Goal: Information Seeking & Learning: Learn about a topic

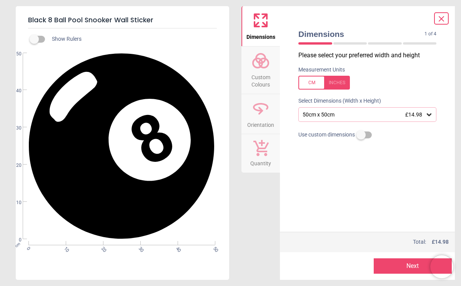
click at [432, 114] on icon at bounding box center [429, 114] width 5 height 3
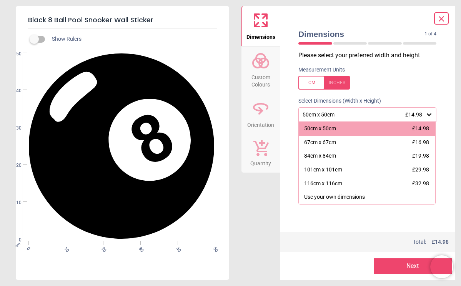
click at [446, 18] on div at bounding box center [441, 18] width 15 height 12
click at [436, 18] on div at bounding box center [441, 18] width 15 height 12
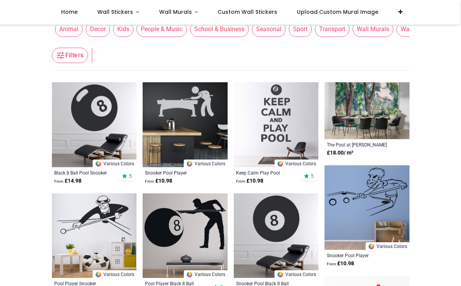
scroll to position [41, 0]
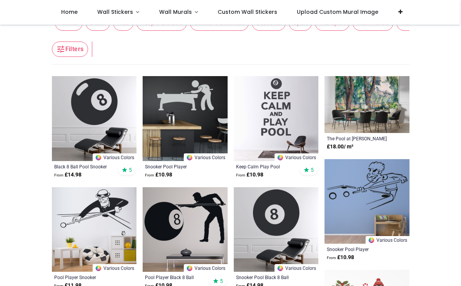
click at [285, 103] on img at bounding box center [276, 118] width 85 height 85
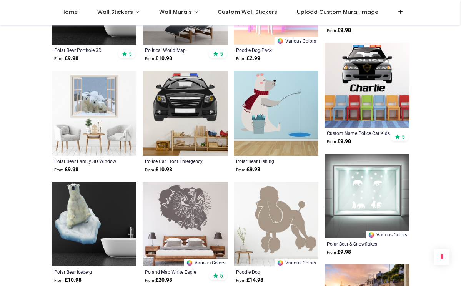
scroll to position [495, 0]
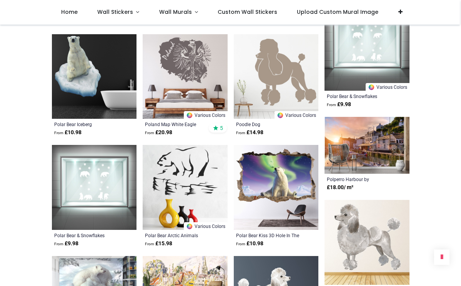
scroll to position [649, 0]
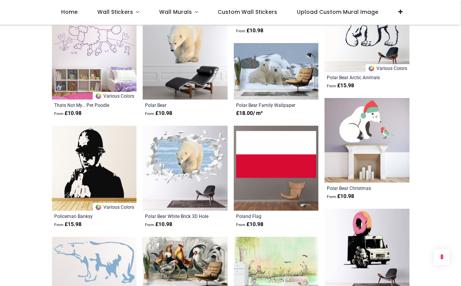
scroll to position [1118, 0]
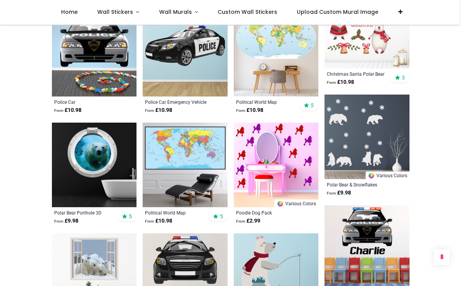
scroll to position [315, 0]
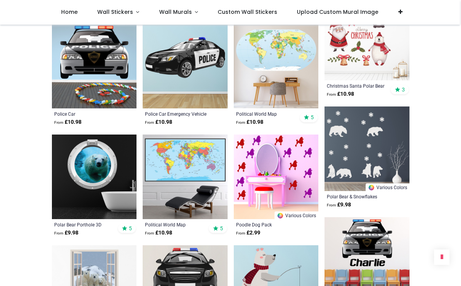
click at [99, 162] on img at bounding box center [94, 177] width 85 height 85
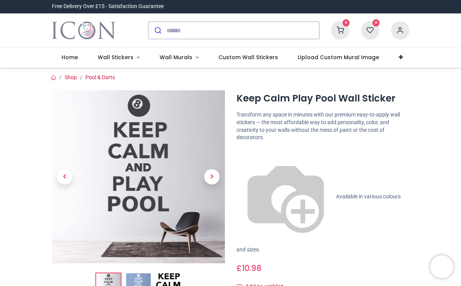
click at [163, 242] on img at bounding box center [138, 176] width 173 height 173
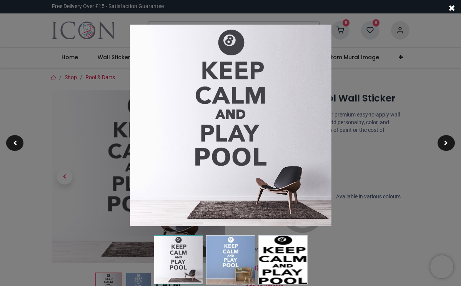
click at [242, 114] on img at bounding box center [231, 126] width 202 height 202
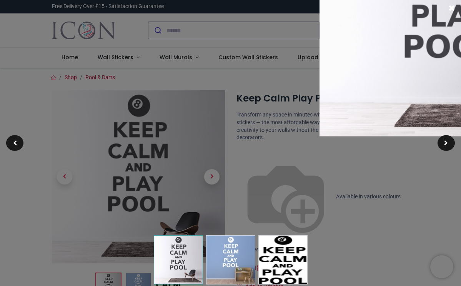
click at [451, 8] on span at bounding box center [452, 8] width 6 height 8
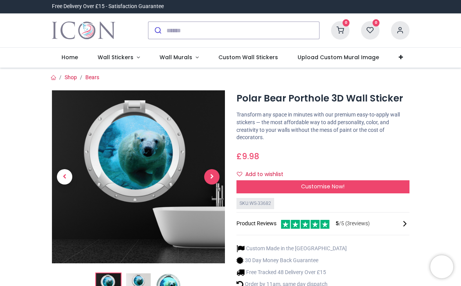
click at [216, 175] on span "Next" at bounding box center [211, 176] width 15 height 15
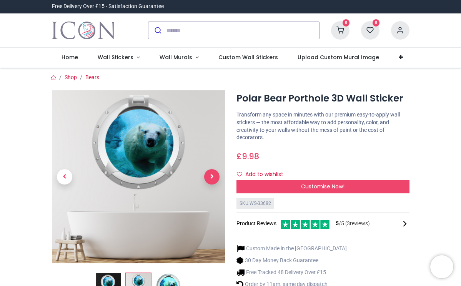
click at [216, 175] on span "Next" at bounding box center [211, 176] width 15 height 15
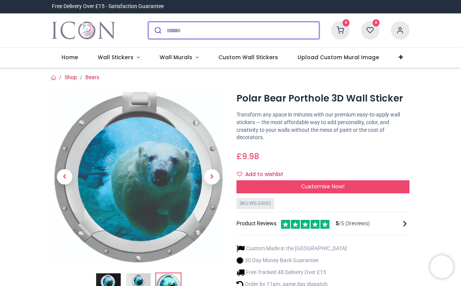
click at [188, 34] on input "search" at bounding box center [243, 30] width 153 height 17
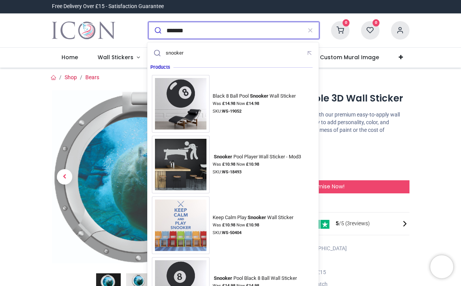
type input "*******"
click at [157, 30] on button "submit" at bounding box center [157, 30] width 18 height 17
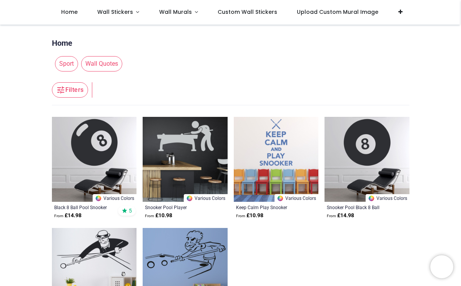
scroll to position [37, 0]
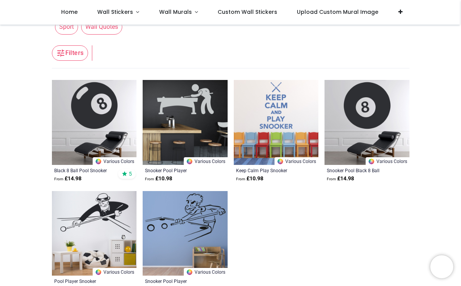
click at [279, 117] on img at bounding box center [276, 122] width 85 height 85
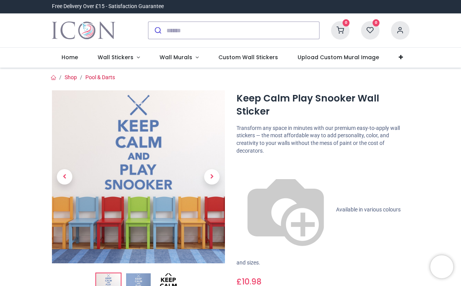
click at [168, 277] on img at bounding box center [168, 285] width 25 height 25
click at [209, 177] on span "Next" at bounding box center [211, 176] width 15 height 15
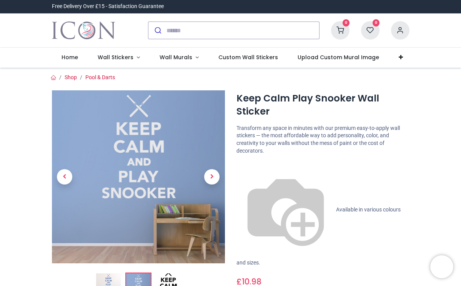
click at [172, 148] on img at bounding box center [138, 176] width 173 height 173
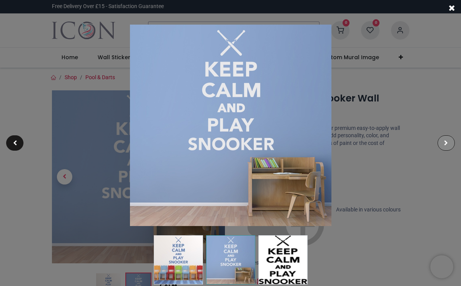
click at [444, 137] on div at bounding box center [446, 142] width 17 height 15
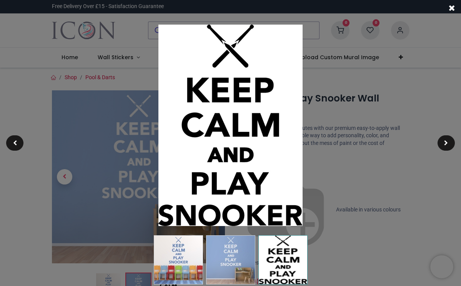
click at [283, 124] on img at bounding box center [230, 126] width 144 height 202
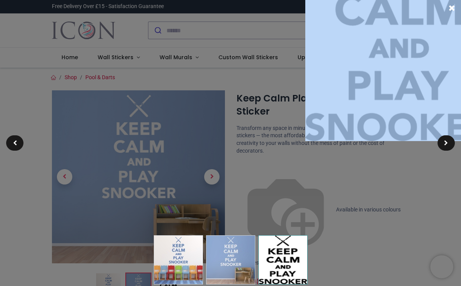
click at [452, 8] on span at bounding box center [452, 8] width 6 height 8
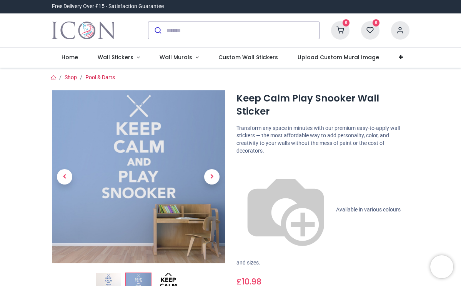
click at [151, 2] on div "Free Delivery Over £15 - Satisfaction Guarantee" at bounding box center [107, 6] width 123 height 13
click at [187, 33] on input "search" at bounding box center [243, 30] width 153 height 17
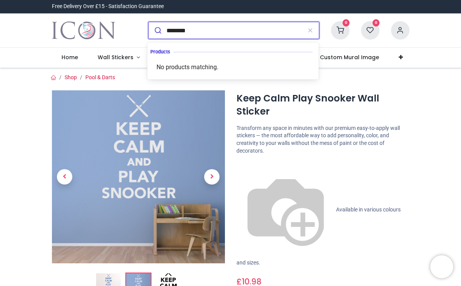
type input "********"
click at [157, 30] on button "submit" at bounding box center [157, 30] width 18 height 17
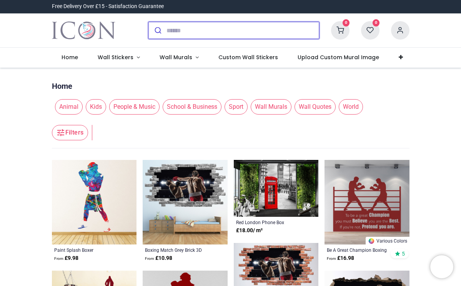
click at [189, 27] on input "search" at bounding box center [243, 30] width 153 height 17
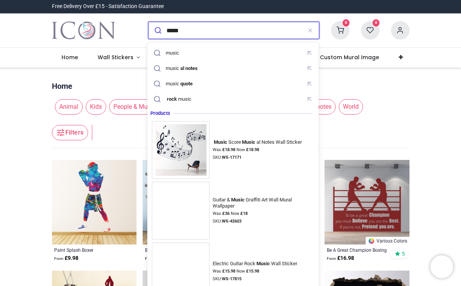
type input "*****"
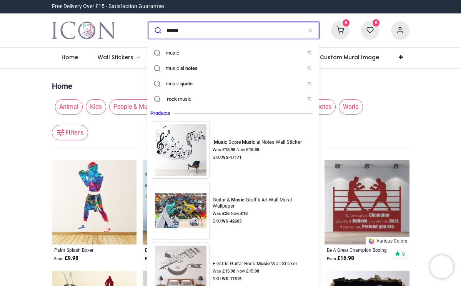
click at [157, 30] on button "submit" at bounding box center [157, 30] width 18 height 17
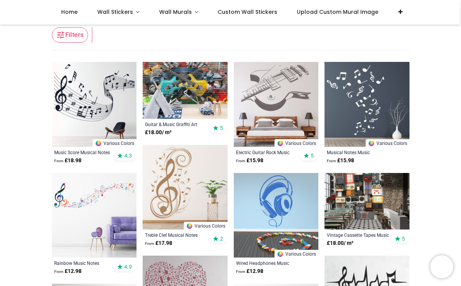
scroll to position [78, 0]
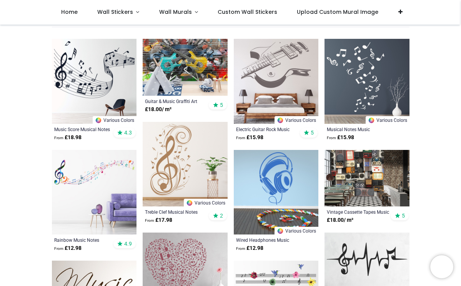
click at [99, 169] on img at bounding box center [94, 192] width 85 height 85
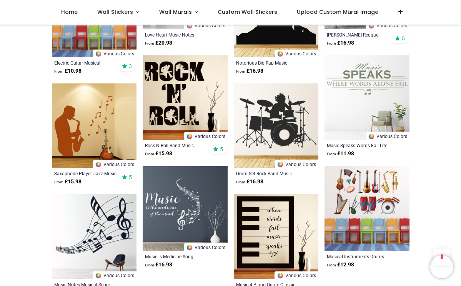
scroll to position [589, 0]
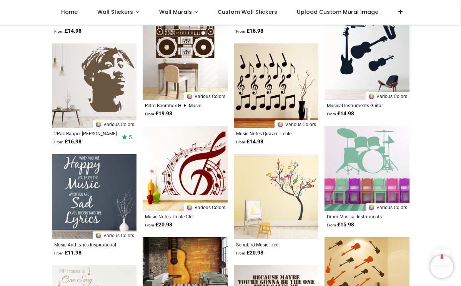
scroll to position [1330, 0]
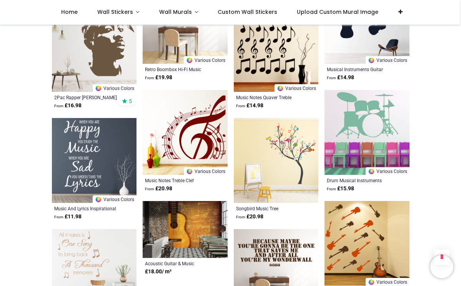
click at [170, 219] on img at bounding box center [185, 229] width 85 height 57
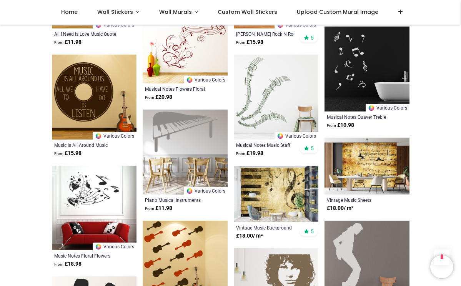
scroll to position [2061, 0]
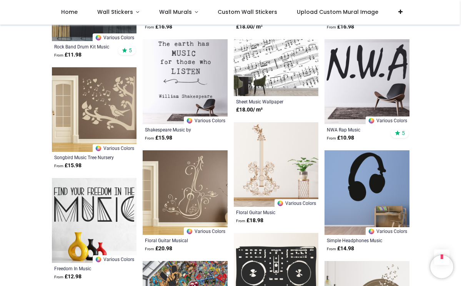
scroll to position [2826, 0]
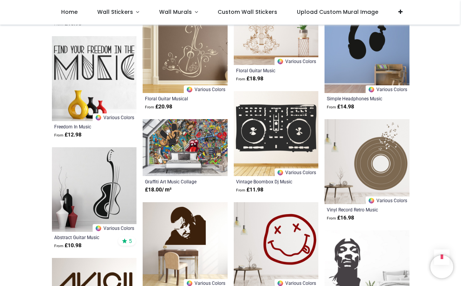
scroll to position [2951, 0]
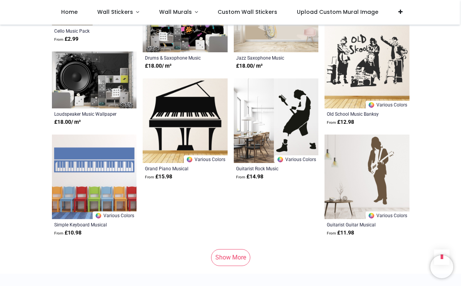
scroll to position [3698, 0]
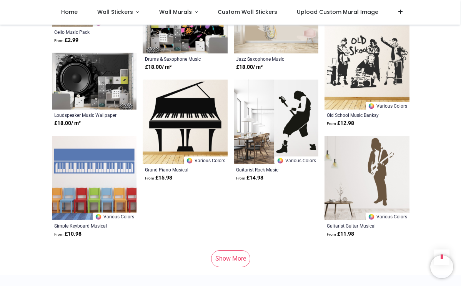
click at [230, 250] on link "Show More" at bounding box center [230, 258] width 39 height 17
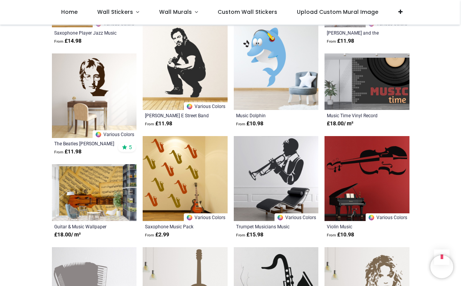
scroll to position [4189, 0]
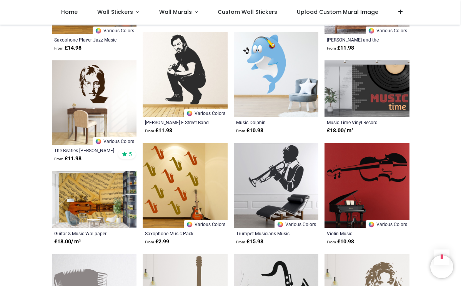
click at [359, 81] on img at bounding box center [367, 88] width 85 height 57
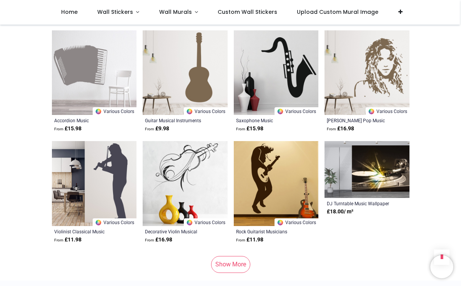
scroll to position [4473, 0]
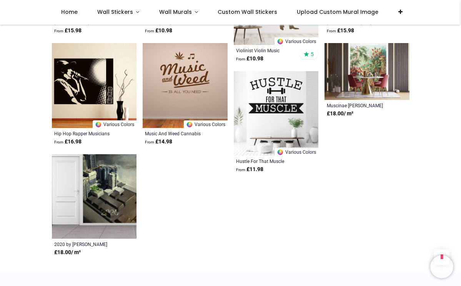
scroll to position [5081, 0]
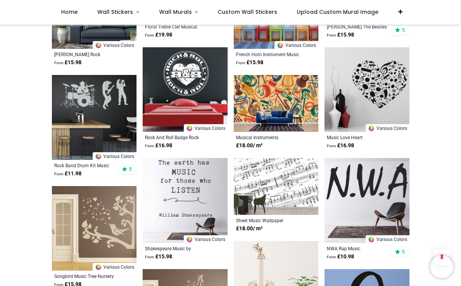
scroll to position [2657, 0]
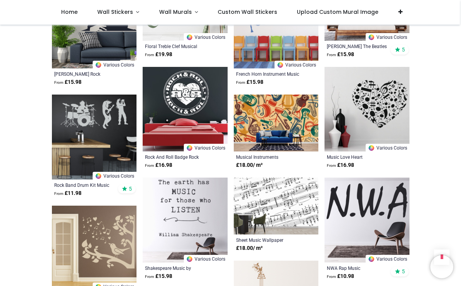
click at [291, 193] on img at bounding box center [276, 206] width 85 height 57
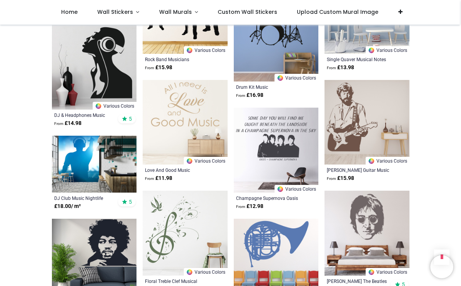
scroll to position [2420, 0]
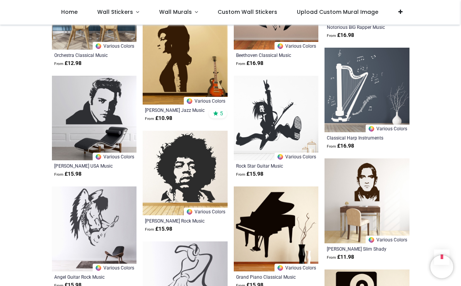
scroll to position [1685, 0]
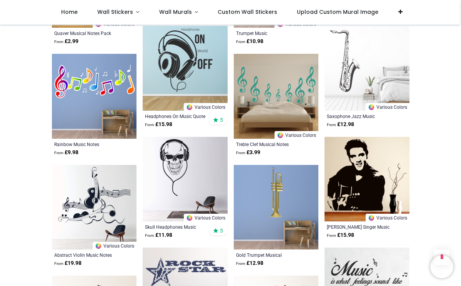
scroll to position [943, 0]
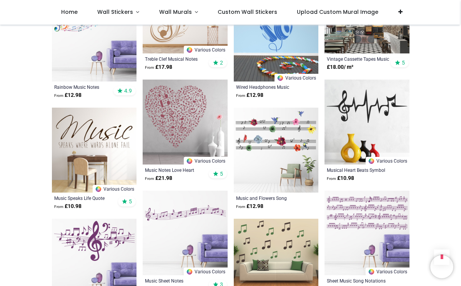
scroll to position [209, 0]
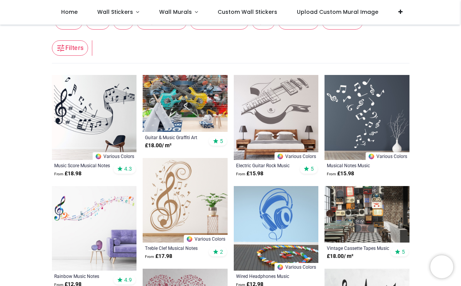
scroll to position [41, 0]
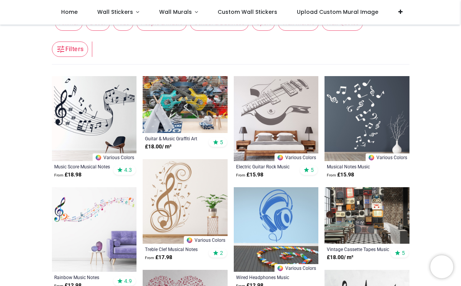
click at [188, 110] on img at bounding box center [185, 104] width 85 height 57
click at [188, 203] on img at bounding box center [185, 201] width 85 height 85
click at [277, 104] on img at bounding box center [276, 118] width 85 height 85
click at [360, 220] on img at bounding box center [367, 215] width 85 height 57
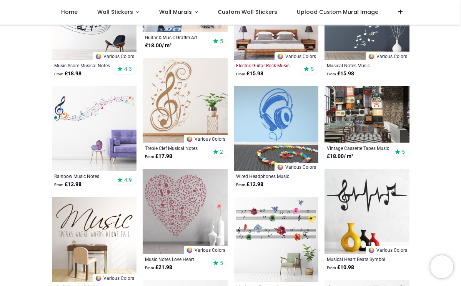
scroll to position [142, 0]
click at [370, 202] on img at bounding box center [367, 210] width 85 height 85
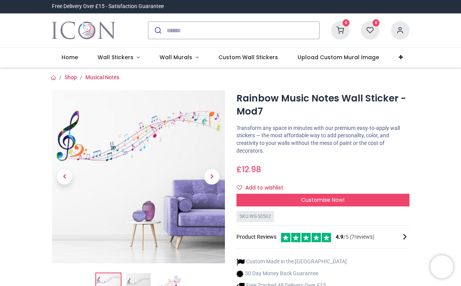
click at [115, 175] on img at bounding box center [138, 176] width 173 height 173
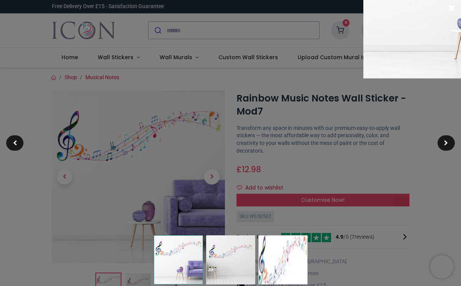
click at [453, 8] on span at bounding box center [452, 8] width 6 height 8
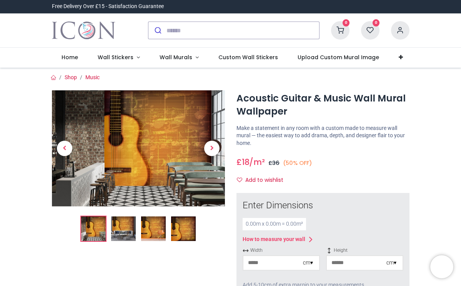
click at [185, 227] on img at bounding box center [183, 229] width 25 height 25
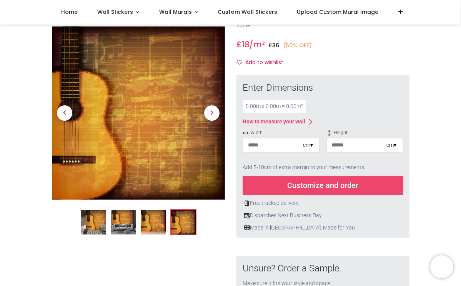
scroll to position [98, 0]
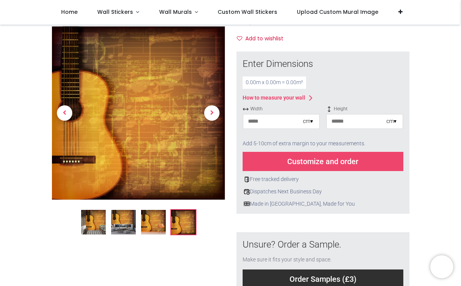
click at [120, 215] on img at bounding box center [123, 222] width 25 height 25
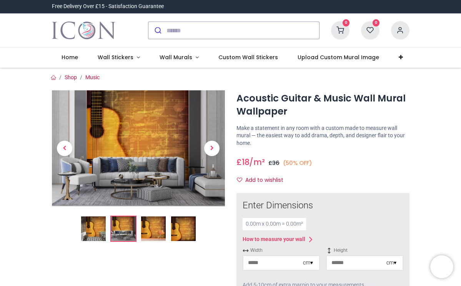
scroll to position [0, 0]
click at [153, 227] on img at bounding box center [153, 229] width 25 height 25
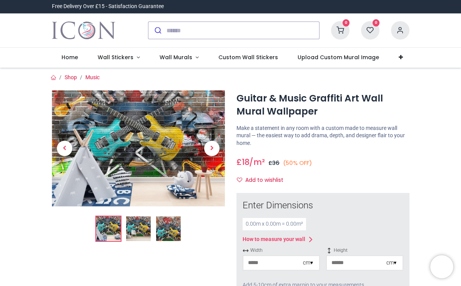
click at [136, 227] on img at bounding box center [138, 229] width 25 height 25
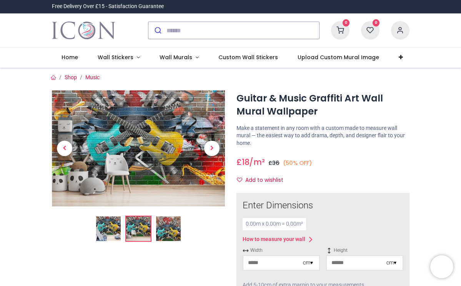
click at [167, 230] on img at bounding box center [168, 229] width 25 height 25
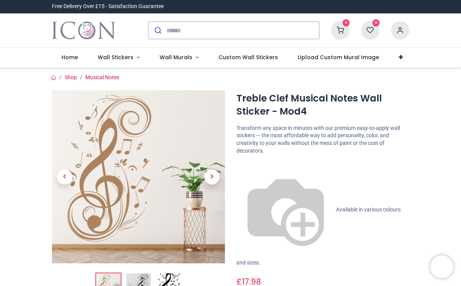
click at [145, 278] on img at bounding box center [138, 285] width 25 height 25
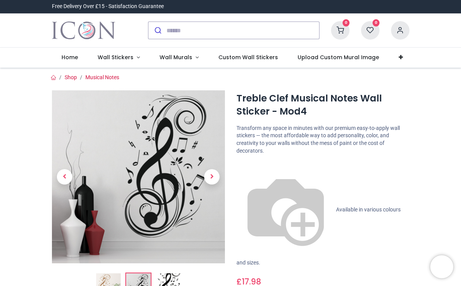
click at [163, 281] on img at bounding box center [168, 285] width 25 height 25
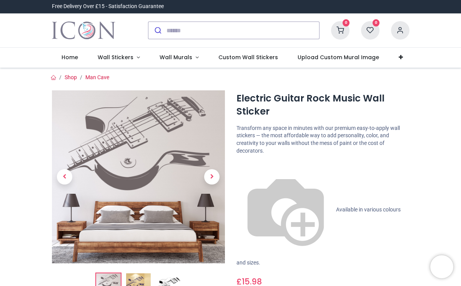
click at [142, 274] on img at bounding box center [138, 285] width 25 height 25
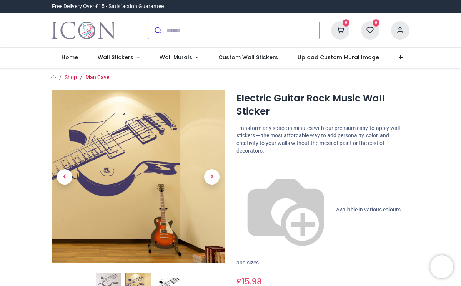
click at [169, 280] on img at bounding box center [168, 285] width 25 height 25
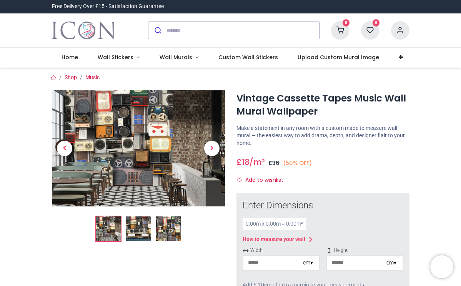
click at [136, 222] on img at bounding box center [138, 229] width 25 height 25
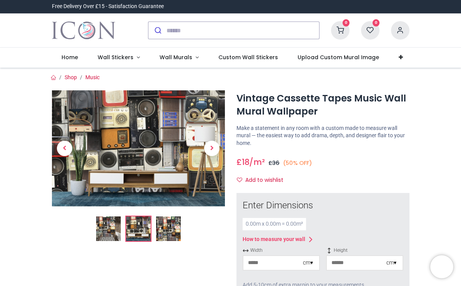
click at [168, 225] on img at bounding box center [168, 229] width 25 height 25
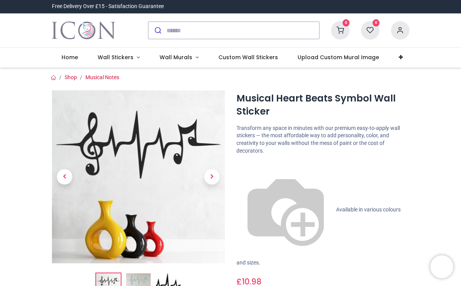
click at [140, 279] on img at bounding box center [138, 285] width 25 height 25
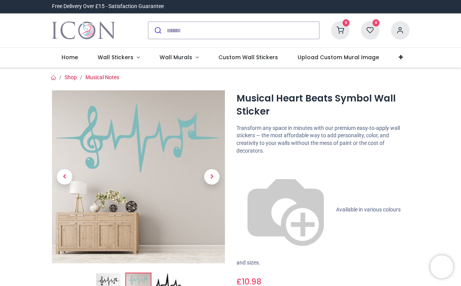
click at [142, 273] on img at bounding box center [138, 285] width 25 height 25
click at [166, 282] on img at bounding box center [168, 285] width 25 height 25
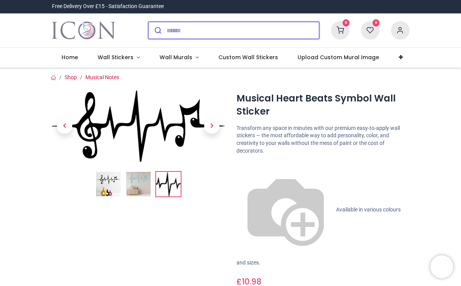
click at [189, 30] on input "search" at bounding box center [243, 30] width 153 height 17
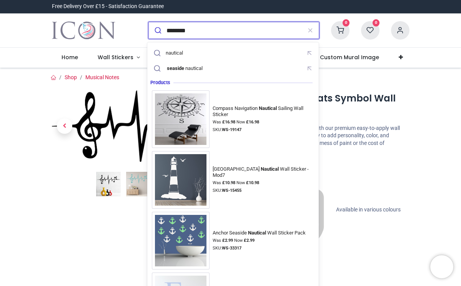
type input "********"
click at [157, 30] on button "submit" at bounding box center [157, 30] width 18 height 17
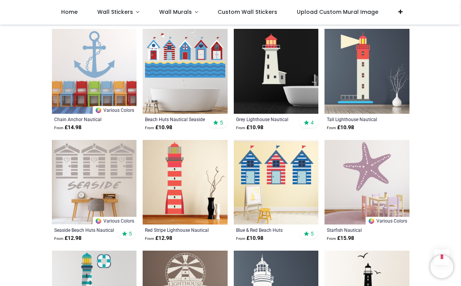
scroll to position [585, 0]
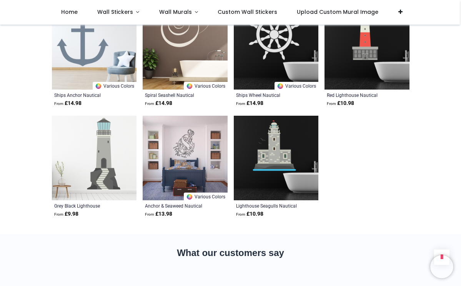
scroll to position [944, 0]
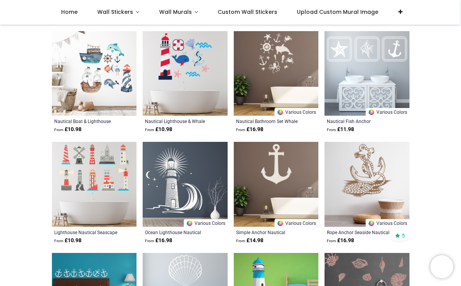
scroll to position [192, 0]
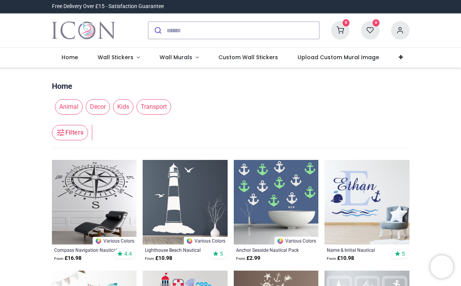
click at [96, 184] on img at bounding box center [94, 202] width 85 height 85
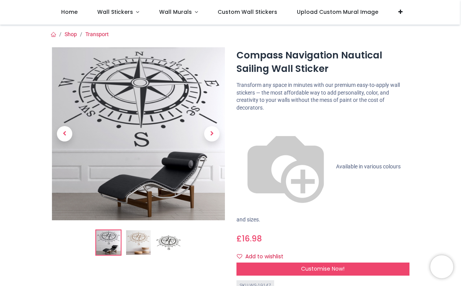
scroll to position [43, 0]
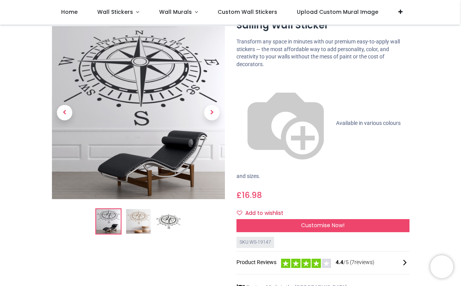
click at [142, 214] on img at bounding box center [138, 222] width 25 height 25
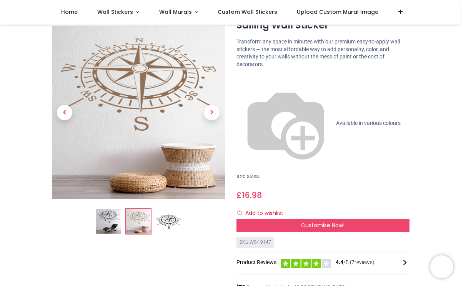
click at [170, 221] on img at bounding box center [168, 222] width 25 height 25
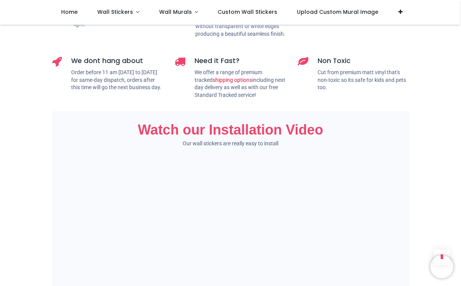
scroll to position [503, 0]
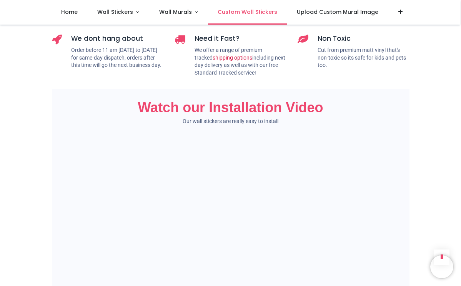
click at [260, 13] on span "Custom Wall Stickers" at bounding box center [248, 12] width 60 height 8
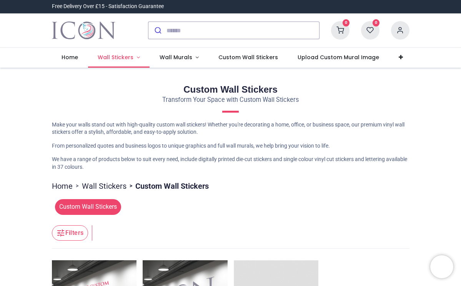
click at [121, 57] on span "Wall Stickers" at bounding box center [116, 57] width 36 height 8
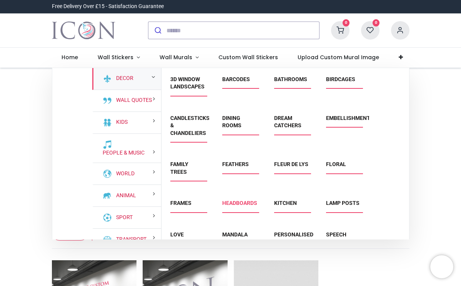
click at [240, 202] on link "Headboards" at bounding box center [239, 203] width 35 height 6
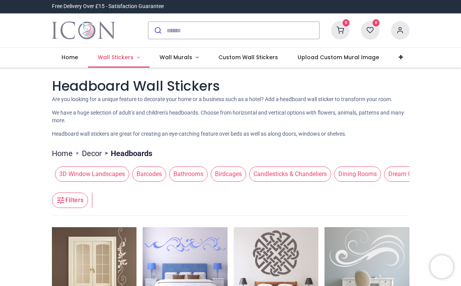
click at [114, 54] on span "Wall Stickers" at bounding box center [116, 57] width 36 height 8
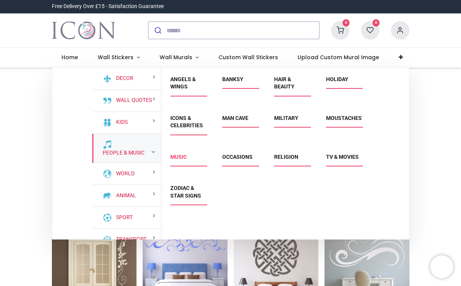
click at [180, 157] on link "Music" at bounding box center [178, 157] width 17 height 6
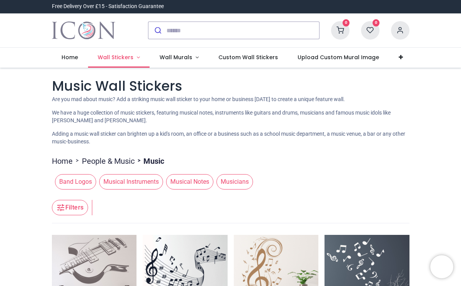
click at [115, 57] on span "Wall Stickers" at bounding box center [116, 57] width 36 height 8
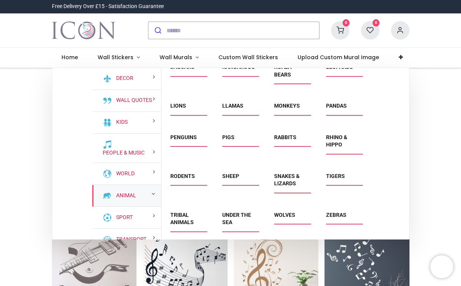
scroll to position [192, 0]
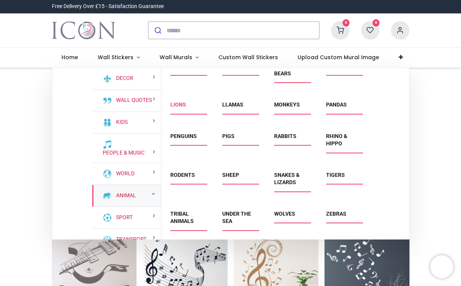
click at [179, 108] on link "Lions" at bounding box center [178, 105] width 16 height 6
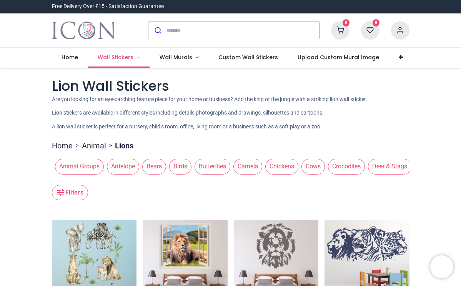
click at [118, 55] on span "Wall Stickers" at bounding box center [116, 57] width 36 height 8
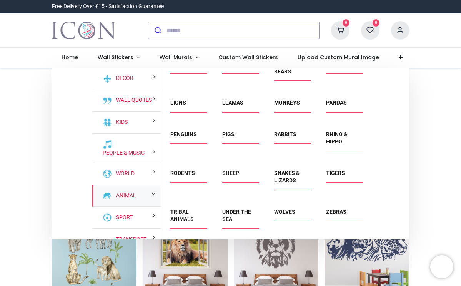
scroll to position [198, 0]
click at [338, 175] on link "Tigers" at bounding box center [335, 173] width 19 height 6
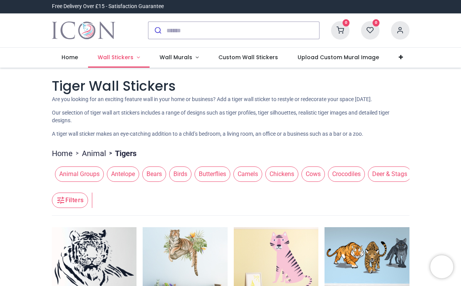
click at [114, 55] on span "Wall Stickers" at bounding box center [116, 57] width 36 height 8
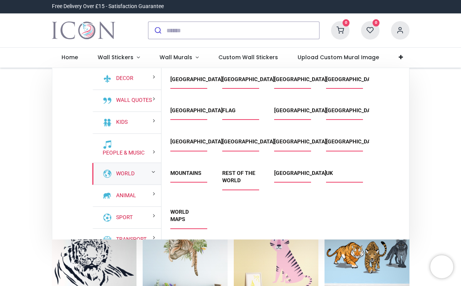
scroll to position [37, 0]
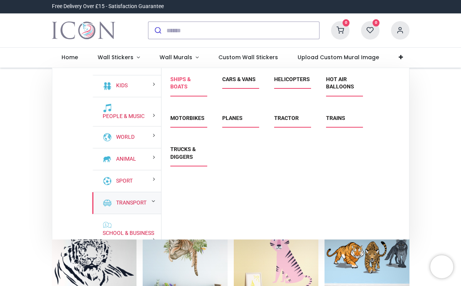
click at [187, 83] on link "Ships & Boats" at bounding box center [180, 83] width 20 height 14
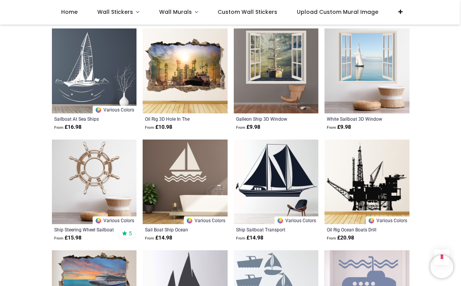
scroll to position [492, 0]
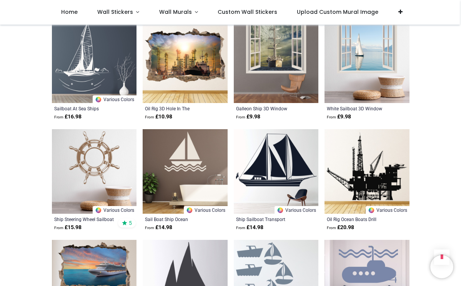
click at [92, 158] on img at bounding box center [94, 171] width 85 height 85
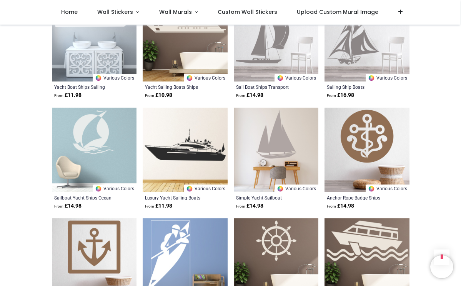
scroll to position [1178, 0]
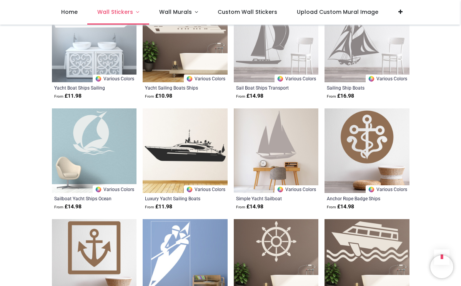
click at [120, 9] on span "Wall Stickers" at bounding box center [115, 12] width 36 height 8
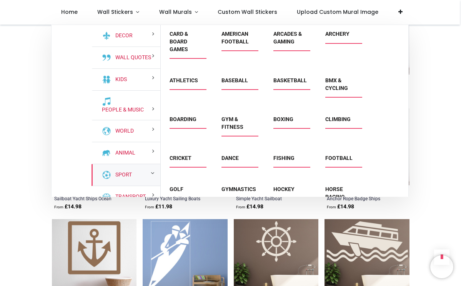
scroll to position [6, 0]
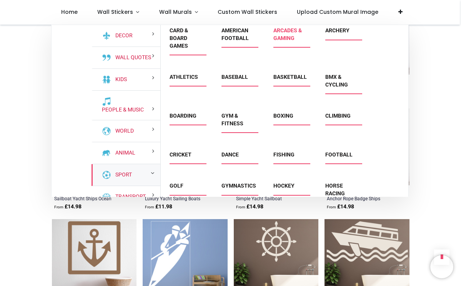
click at [285, 37] on link "Arcades & Gaming" at bounding box center [287, 34] width 28 height 14
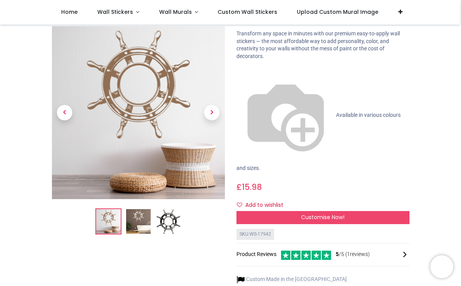
scroll to position [51, 0]
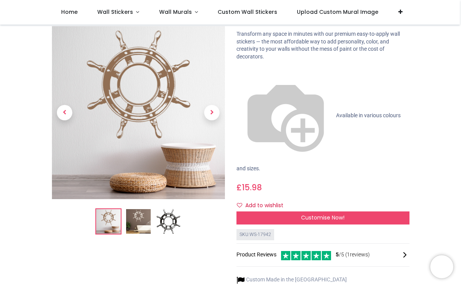
click at [166, 216] on img at bounding box center [168, 222] width 25 height 25
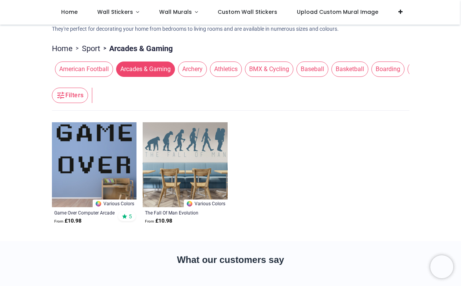
scroll to position [41, 0]
click at [121, 12] on span "Wall Stickers" at bounding box center [115, 12] width 36 height 8
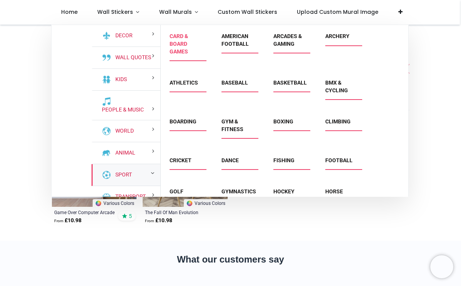
click at [182, 44] on link "Card & Board Games" at bounding box center [179, 43] width 18 height 21
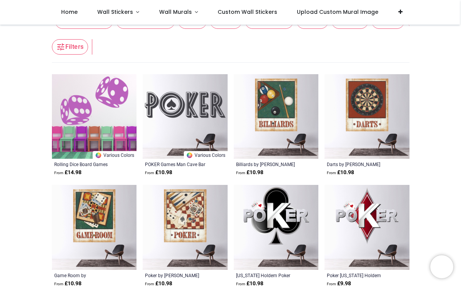
scroll to position [94, 0]
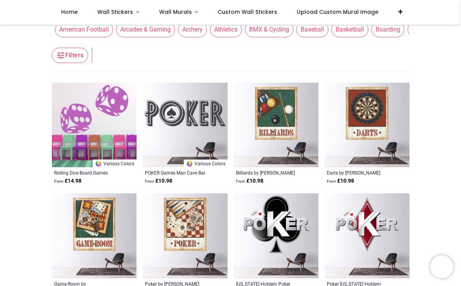
click at [188, 121] on img at bounding box center [185, 125] width 85 height 85
click at [87, 238] on img at bounding box center [94, 235] width 85 height 85
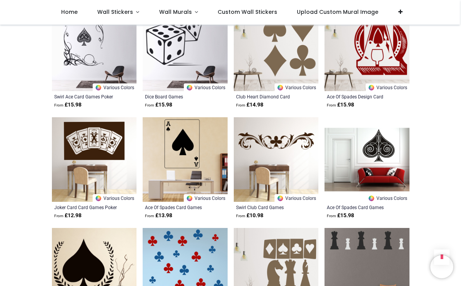
scroll to position [510, 0]
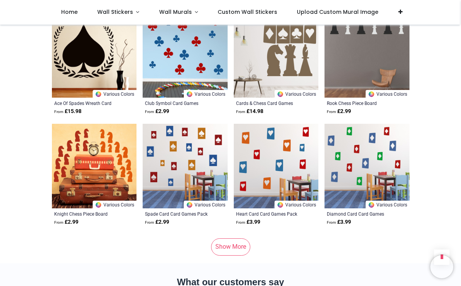
scroll to position [777, 0]
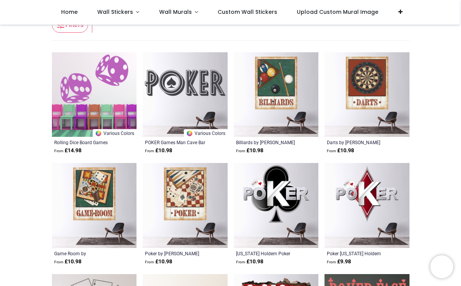
scroll to position [124, 0]
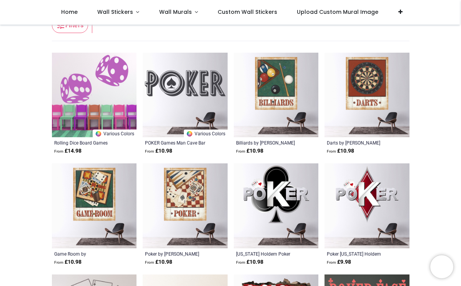
click at [292, 197] on img at bounding box center [276, 205] width 85 height 85
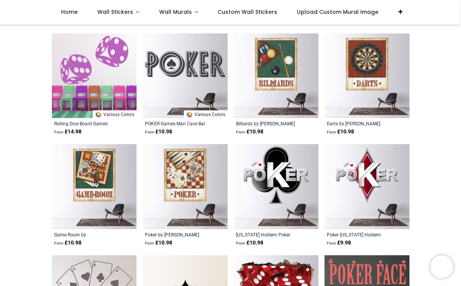
scroll to position [156, 0]
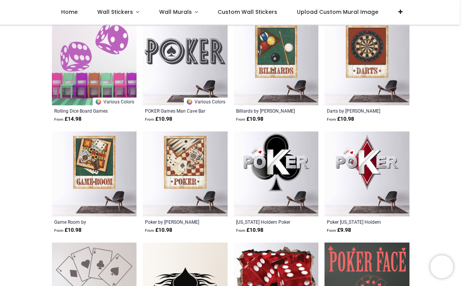
click at [98, 57] on img at bounding box center [94, 63] width 85 height 85
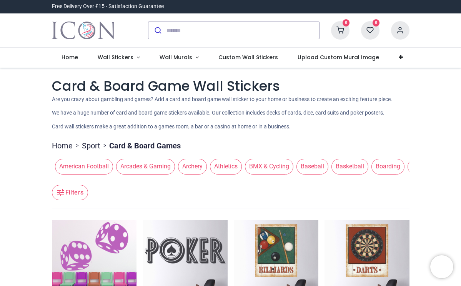
scroll to position [0, 0]
click at [174, 59] on span "Wall Murals" at bounding box center [176, 57] width 33 height 8
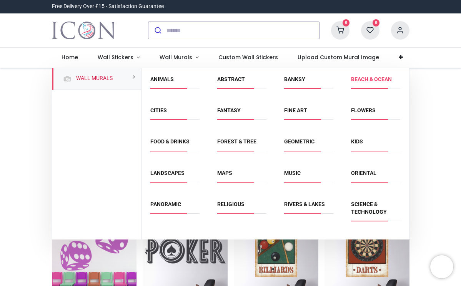
click at [375, 79] on link "Beach & Ocean" at bounding box center [371, 79] width 41 height 6
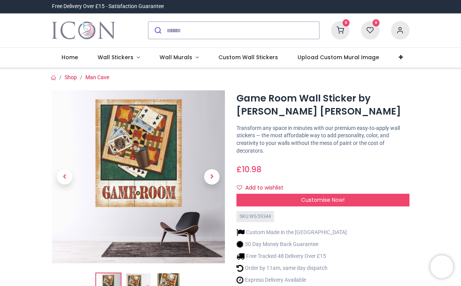
click at [167, 279] on img at bounding box center [168, 285] width 25 height 25
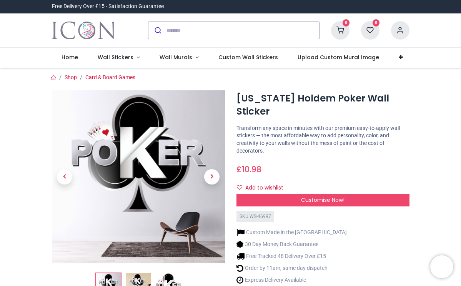
click at [169, 279] on img at bounding box center [168, 285] width 25 height 25
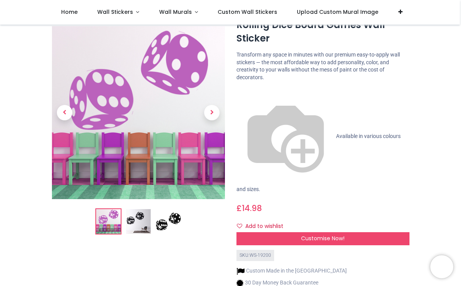
scroll to position [49, 0]
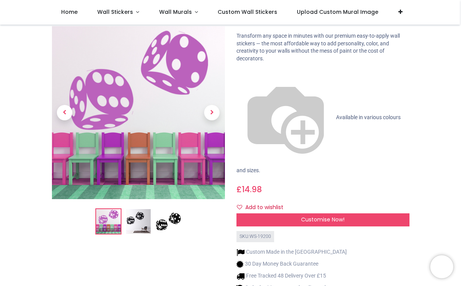
click at [167, 212] on img at bounding box center [168, 222] width 25 height 25
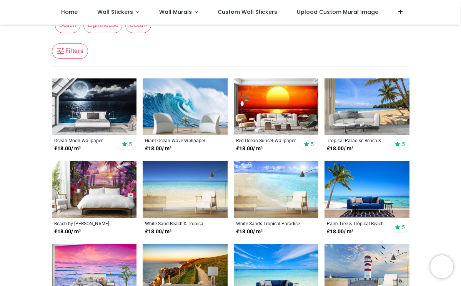
scroll to position [162, 0]
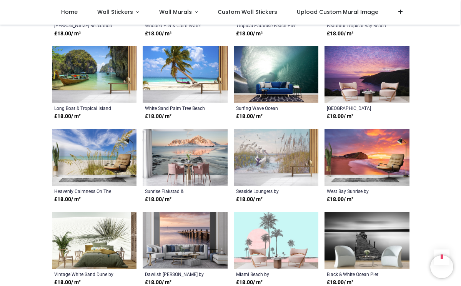
scroll to position [972, 0]
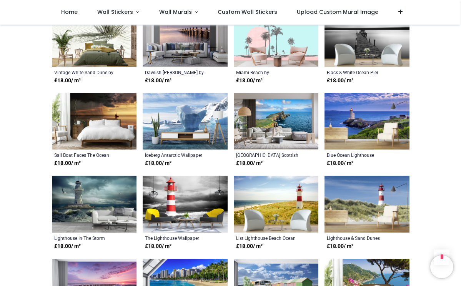
scroll to position [1229, 0]
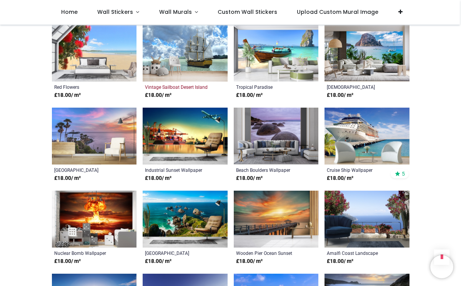
scroll to position [2143, 0]
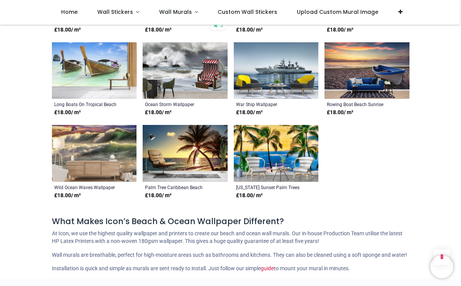
scroll to position [2638, 0]
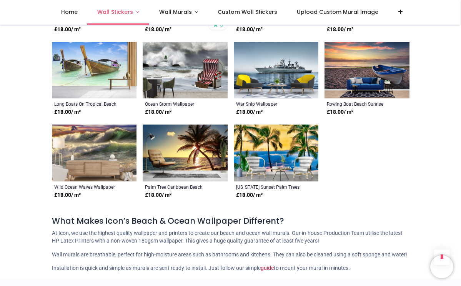
click at [122, 13] on span "Wall Stickers" at bounding box center [115, 12] width 36 height 8
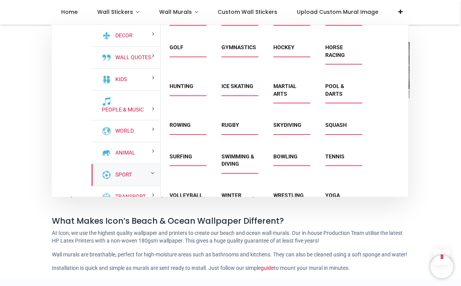
scroll to position [145, 0]
click at [334, 93] on link "Pool & Darts" at bounding box center [334, 90] width 19 height 14
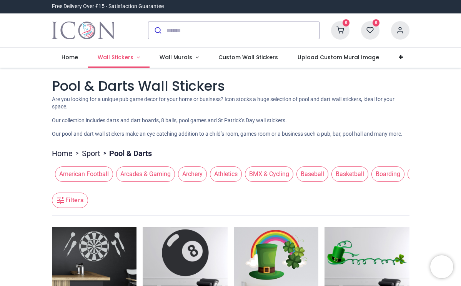
click at [122, 54] on span "Wall Stickers" at bounding box center [116, 57] width 36 height 8
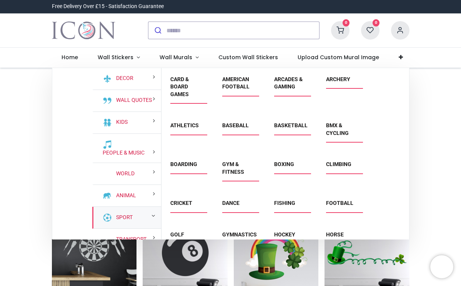
scroll to position [19, 0]
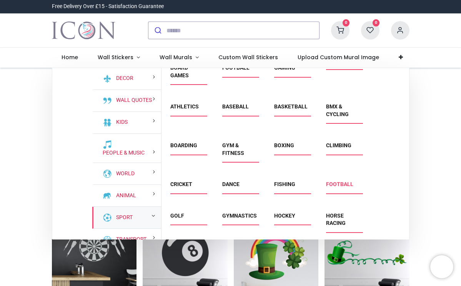
click at [332, 181] on link "Football" at bounding box center [339, 184] width 27 height 6
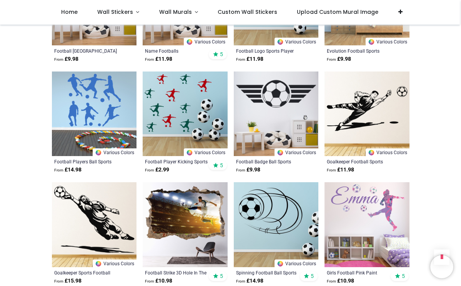
scroll to position [681, 0]
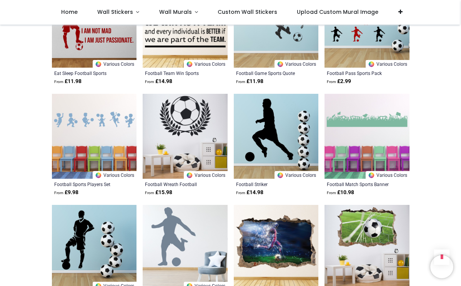
scroll to position [1214, 0]
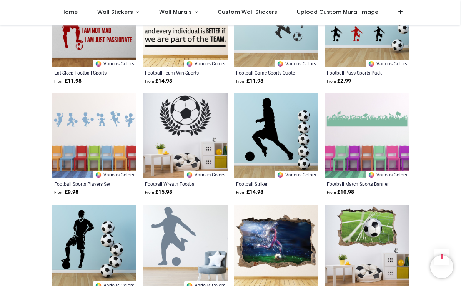
click at [187, 133] on img at bounding box center [185, 135] width 85 height 85
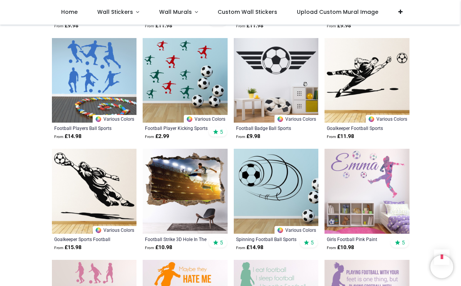
scroll to position [657, 0]
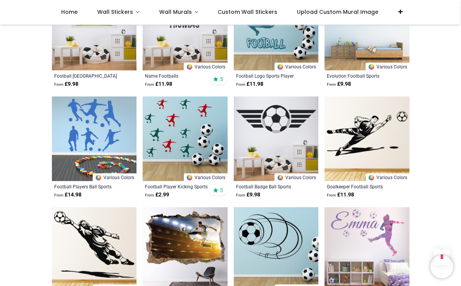
click at [278, 119] on img at bounding box center [276, 139] width 85 height 85
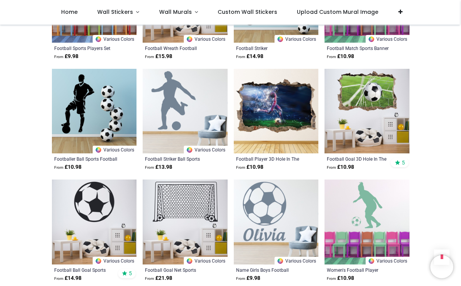
scroll to position [1358, 0]
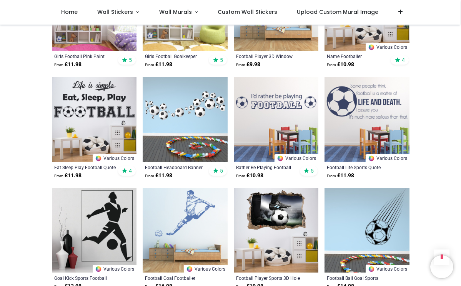
scroll to position [2148, 0]
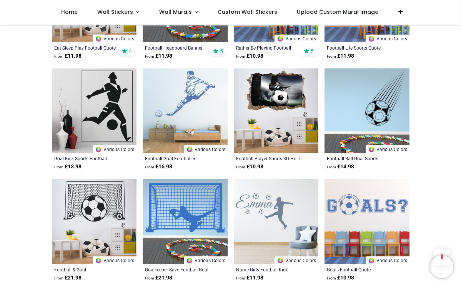
scroll to position [2265, 0]
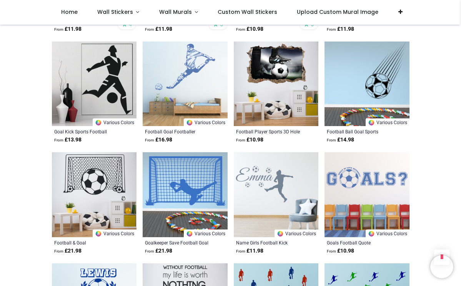
click at [375, 93] on img at bounding box center [367, 84] width 85 height 85
click at [378, 188] on img at bounding box center [367, 194] width 85 height 85
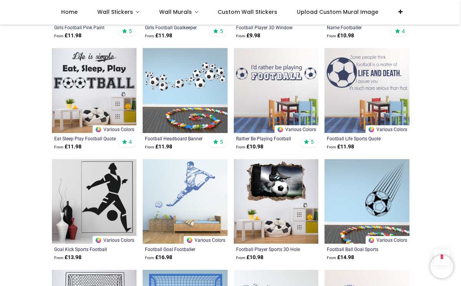
scroll to position [2146, 0]
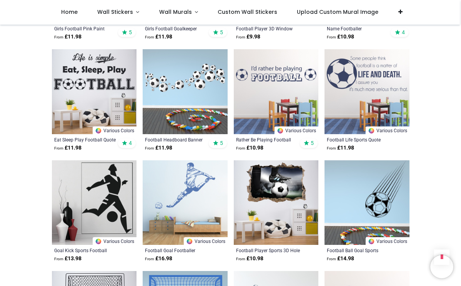
click at [204, 74] on img at bounding box center [185, 91] width 85 height 85
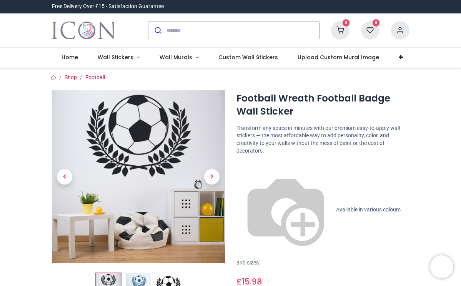
click at [170, 276] on img at bounding box center [168, 285] width 25 height 25
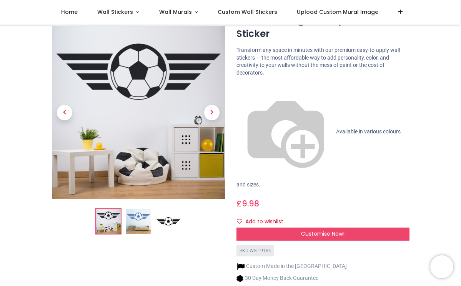
scroll to position [43, 0]
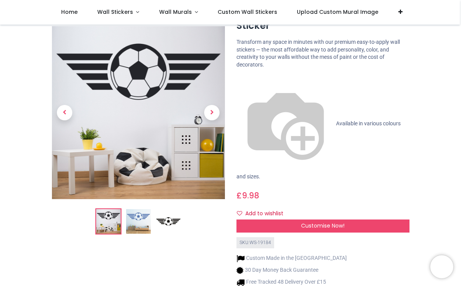
click at [167, 216] on img at bounding box center [168, 222] width 25 height 25
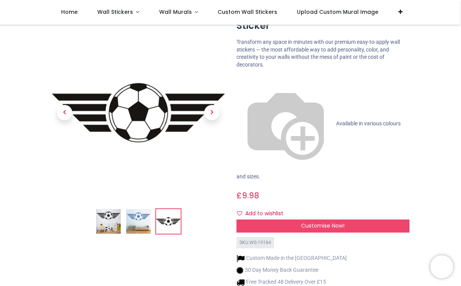
click at [159, 137] on img at bounding box center [138, 113] width 173 height 173
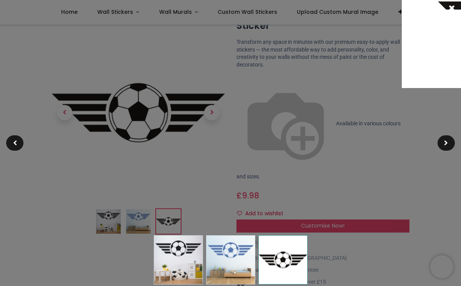
click at [453, 6] on span at bounding box center [452, 8] width 6 height 8
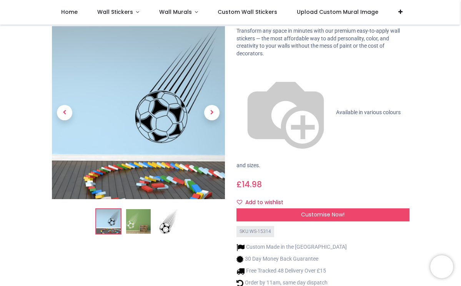
scroll to position [55, 0]
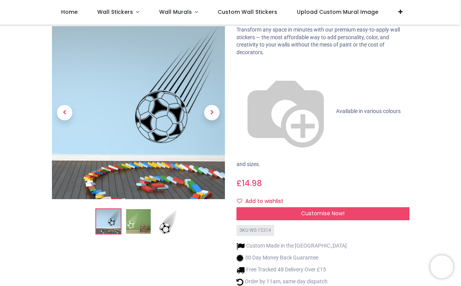
click at [168, 210] on img at bounding box center [168, 222] width 25 height 25
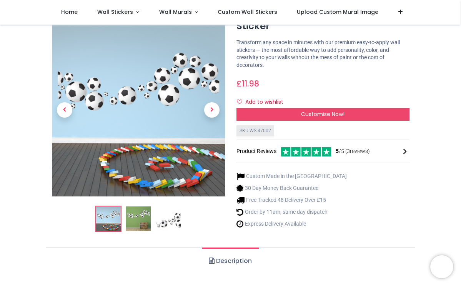
scroll to position [51, 0]
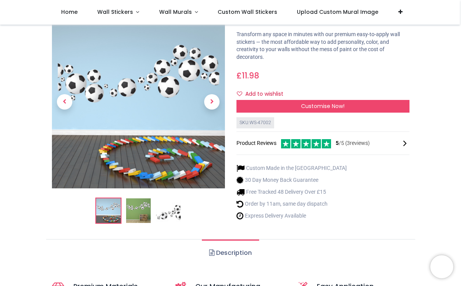
click at [166, 216] on img at bounding box center [168, 210] width 25 height 25
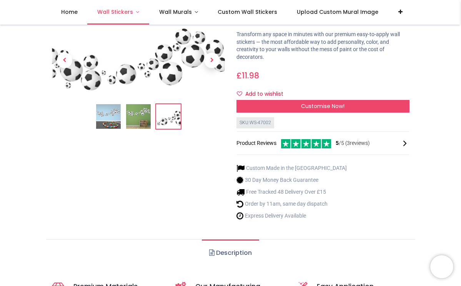
click at [118, 13] on span "Wall Stickers" at bounding box center [115, 12] width 36 height 8
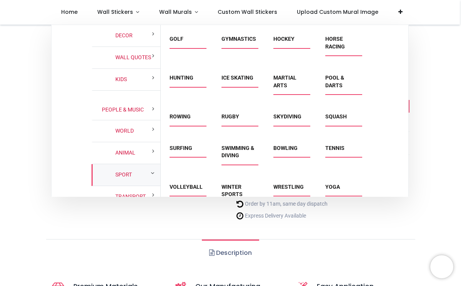
scroll to position [154, 0]
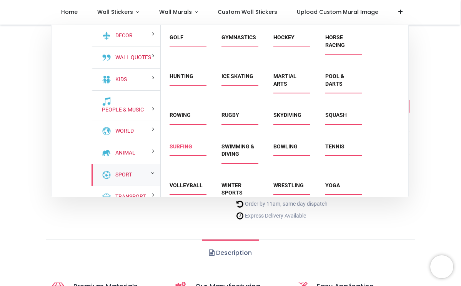
click at [187, 143] on link "Surfing" at bounding box center [181, 146] width 23 height 6
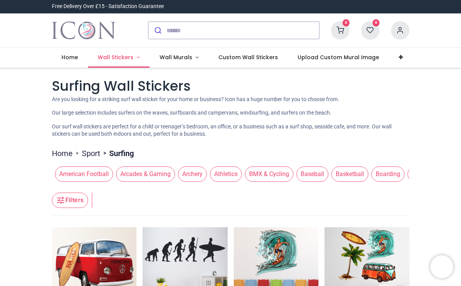
click at [121, 57] on span "Wall Stickers" at bounding box center [116, 57] width 36 height 8
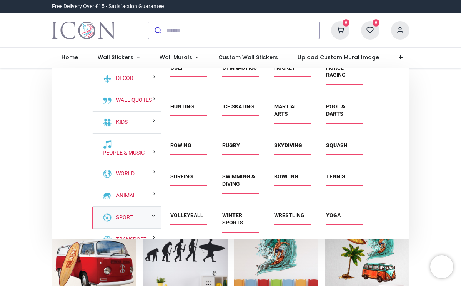
scroll to position [167, 0]
click at [236, 218] on link "Winter Sports" at bounding box center [232, 220] width 21 height 14
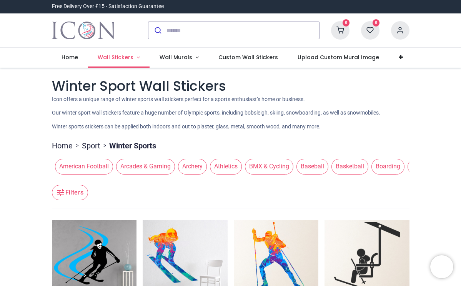
click at [131, 55] on span "Wall Stickers" at bounding box center [116, 57] width 36 height 8
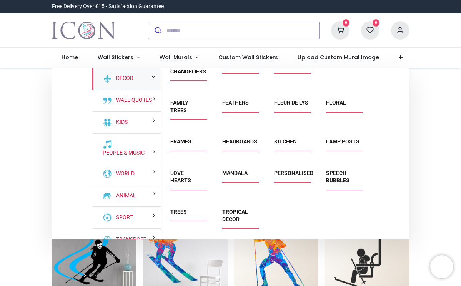
scroll to position [66, 0]
click at [232, 217] on link "Tropical Decor" at bounding box center [235, 216] width 26 height 14
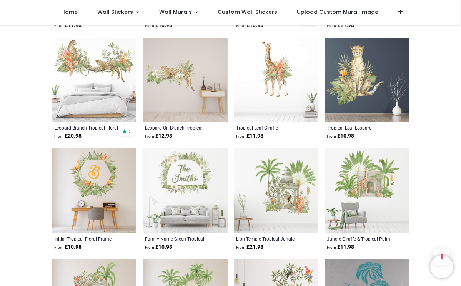
scroll to position [598, 0]
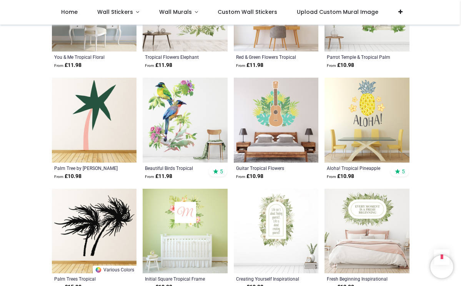
scroll to position [1341, 0]
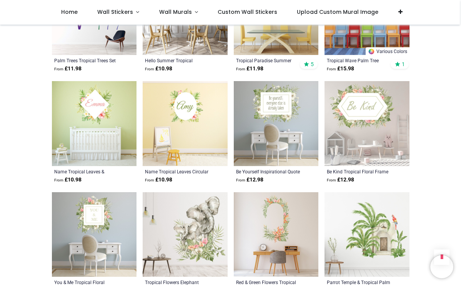
scroll to position [1104, 0]
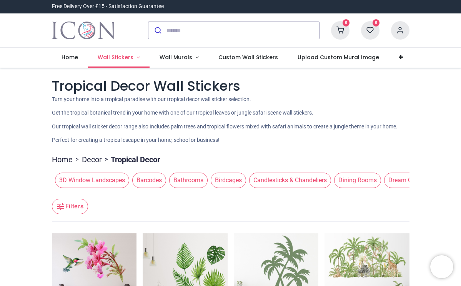
click at [118, 58] on span "Wall Stickers" at bounding box center [116, 57] width 36 height 8
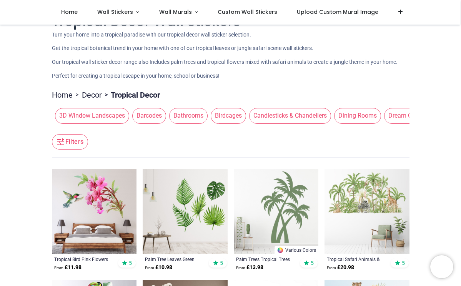
scroll to position [26, 0]
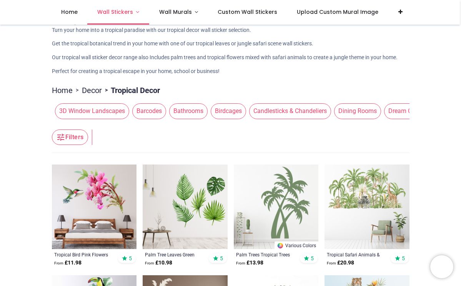
click at [120, 11] on span "Wall Stickers" at bounding box center [115, 12] width 36 height 8
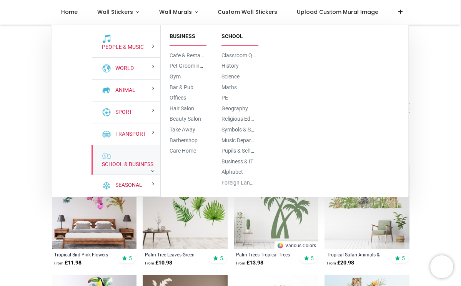
scroll to position [77, 0]
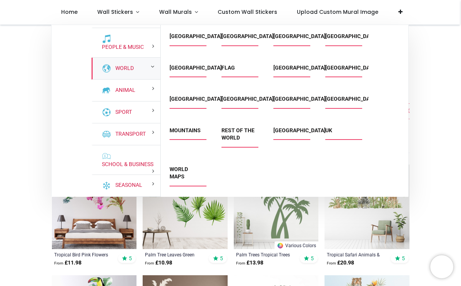
click at [188, 174] on span "World Maps" at bounding box center [187, 176] width 34 height 20
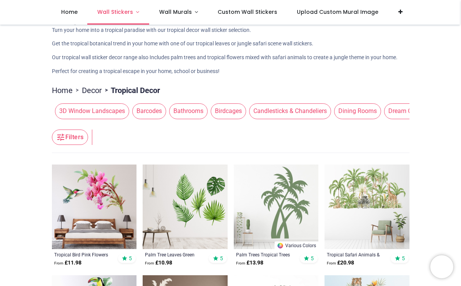
click at [118, 15] on span "Wall Stickers" at bounding box center [115, 12] width 36 height 8
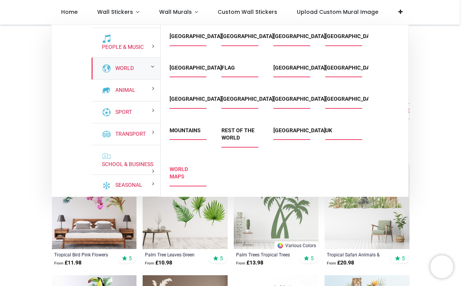
click at [181, 169] on link "World Maps" at bounding box center [179, 173] width 18 height 14
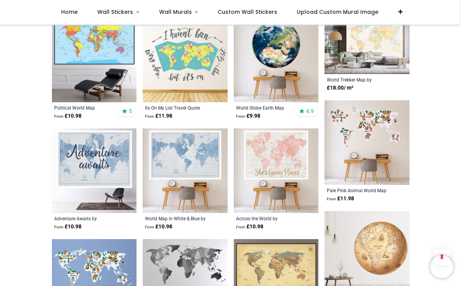
scroll to position [629, 0]
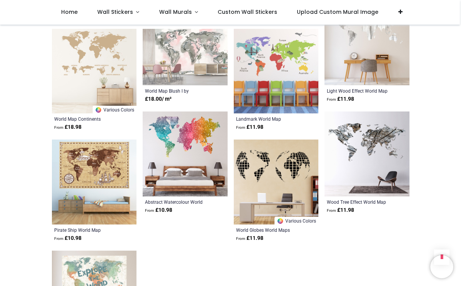
scroll to position [1391, 0]
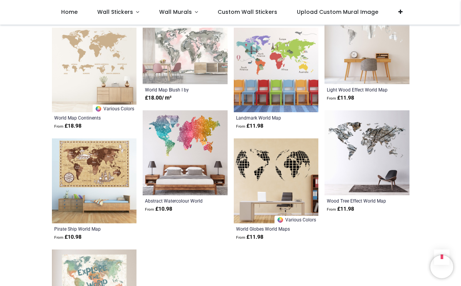
click at [382, 136] on img at bounding box center [367, 152] width 85 height 85
click at [98, 160] on img at bounding box center [94, 180] width 85 height 85
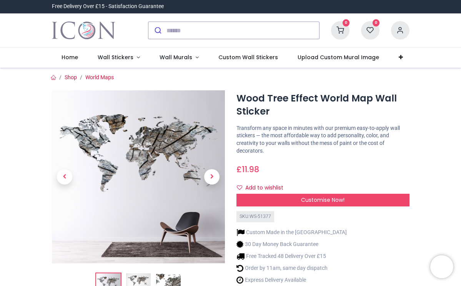
click at [166, 283] on img at bounding box center [168, 285] width 25 height 25
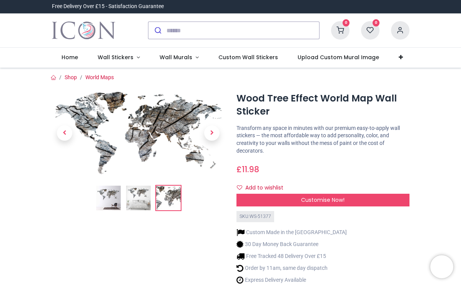
click at [136, 194] on img at bounding box center [138, 198] width 25 height 25
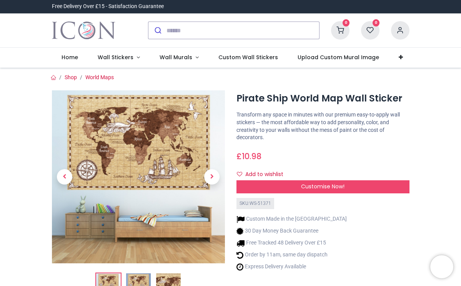
click at [168, 283] on img at bounding box center [168, 285] width 25 height 25
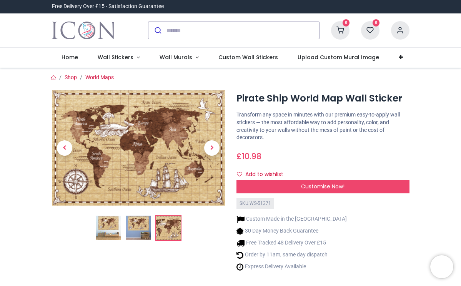
click at [157, 132] on img at bounding box center [138, 147] width 173 height 115
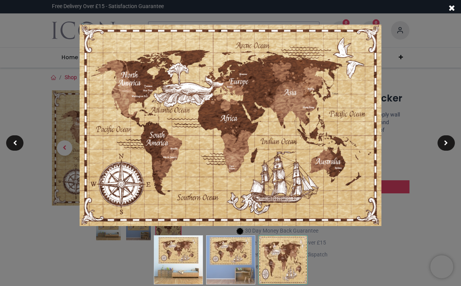
click at [453, 6] on span at bounding box center [452, 8] width 6 height 8
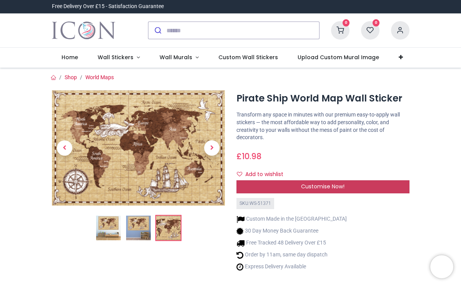
click at [319, 185] on span "Customise Now!" at bounding box center [322, 187] width 43 height 8
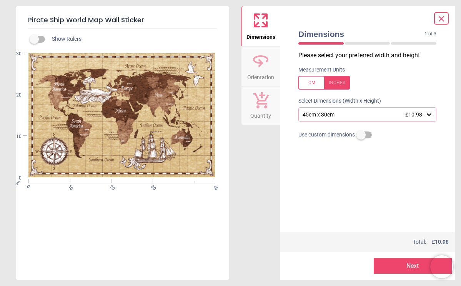
click at [429, 112] on icon at bounding box center [429, 115] width 8 height 8
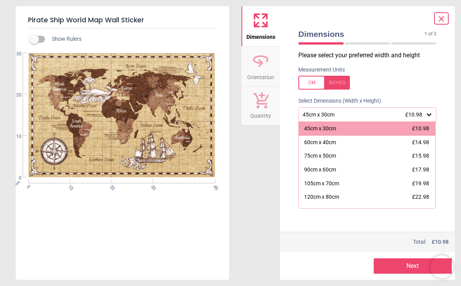
click at [444, 11] on div "Dimensions 1 of 3 1 of 4 Please select your preferred width and height Measurem…" at bounding box center [367, 143] width 175 height 274
click at [443, 17] on icon at bounding box center [441, 19] width 5 height 5
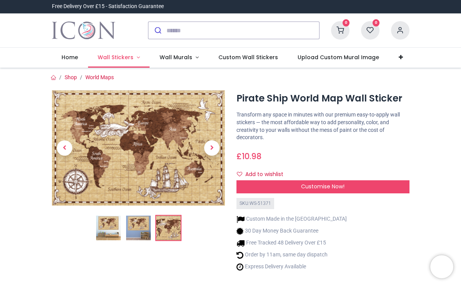
click at [117, 53] on link "Wall Stickers" at bounding box center [119, 58] width 62 height 20
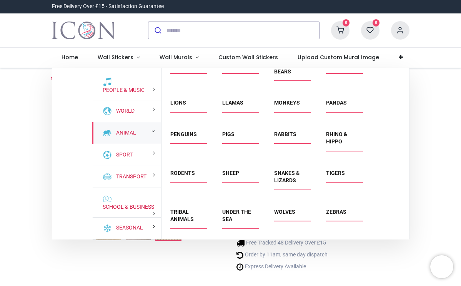
scroll to position [198, 0]
click at [287, 212] on link "Wolves" at bounding box center [284, 212] width 21 height 6
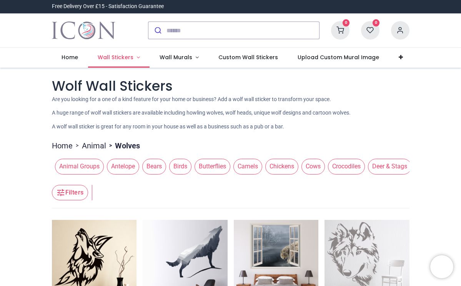
click at [117, 61] on link "Wall Stickers" at bounding box center [119, 58] width 62 height 20
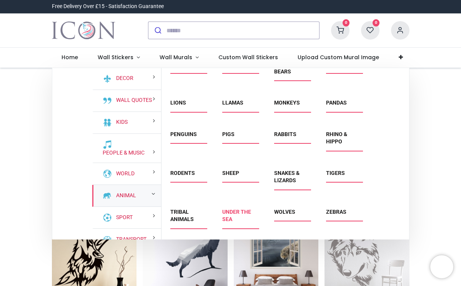
scroll to position [198, 0]
click at [232, 214] on link "Under the Sea" at bounding box center [236, 216] width 29 height 14
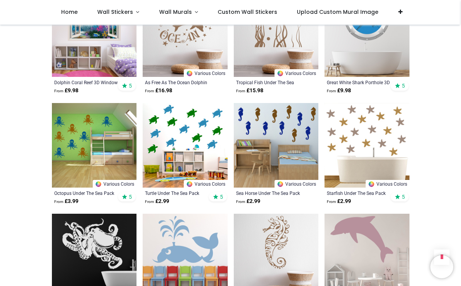
scroll to position [654, 0]
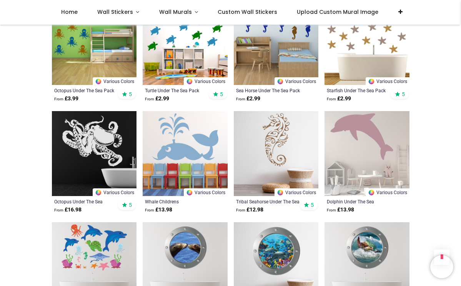
scroll to position [748, 0]
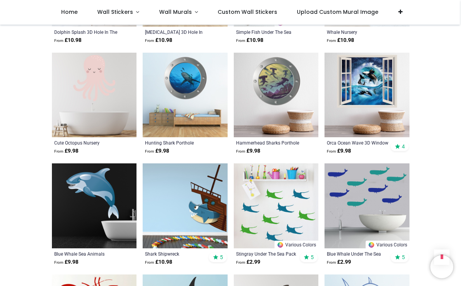
scroll to position [2043, 0]
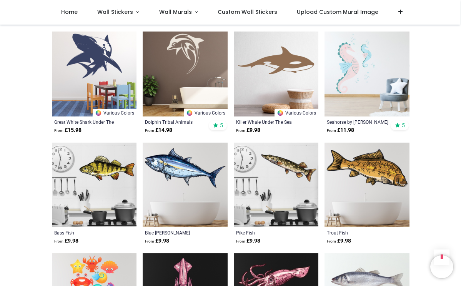
scroll to position [2899, 0]
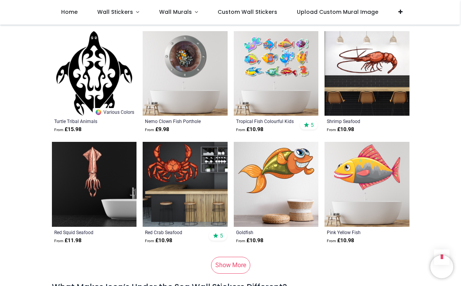
scroll to position [3833, 0]
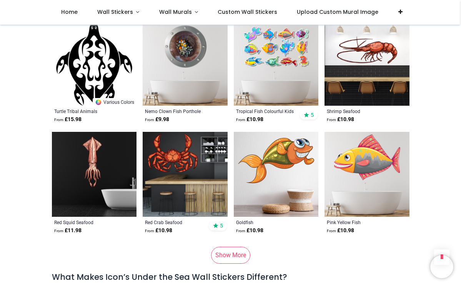
click at [232, 247] on link "Show More" at bounding box center [230, 255] width 39 height 17
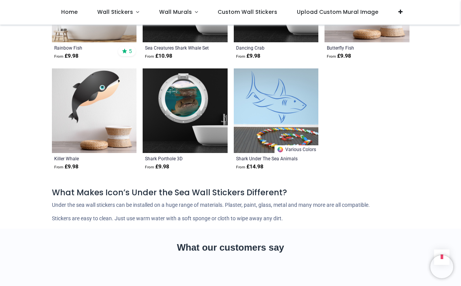
scroll to position [5123, 0]
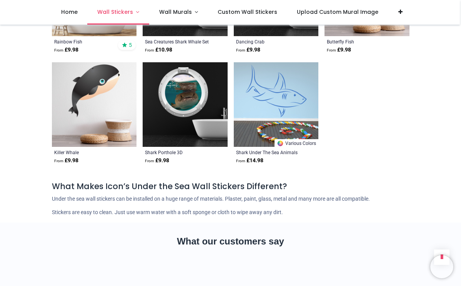
click at [124, 11] on span "Wall Stickers" at bounding box center [115, 12] width 36 height 8
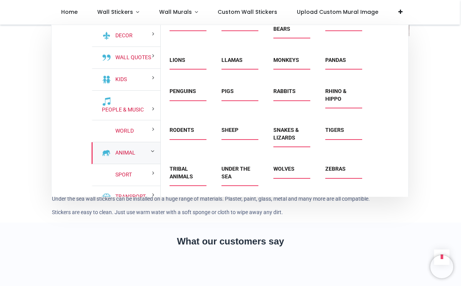
scroll to position [198, 0]
click at [183, 173] on span "Tribal Animals" at bounding box center [187, 175] width 34 height 20
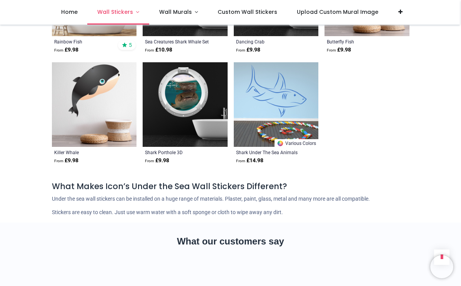
click at [123, 8] on span "Wall Stickers" at bounding box center [115, 12] width 36 height 8
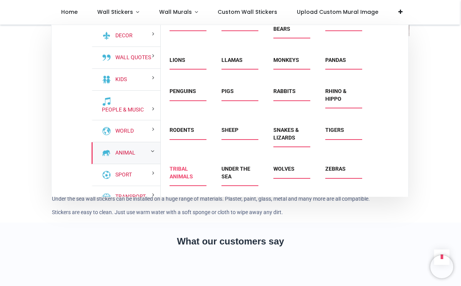
click at [182, 168] on link "Tribal Animals" at bounding box center [181, 173] width 23 height 14
